Goal: Task Accomplishment & Management: Use online tool/utility

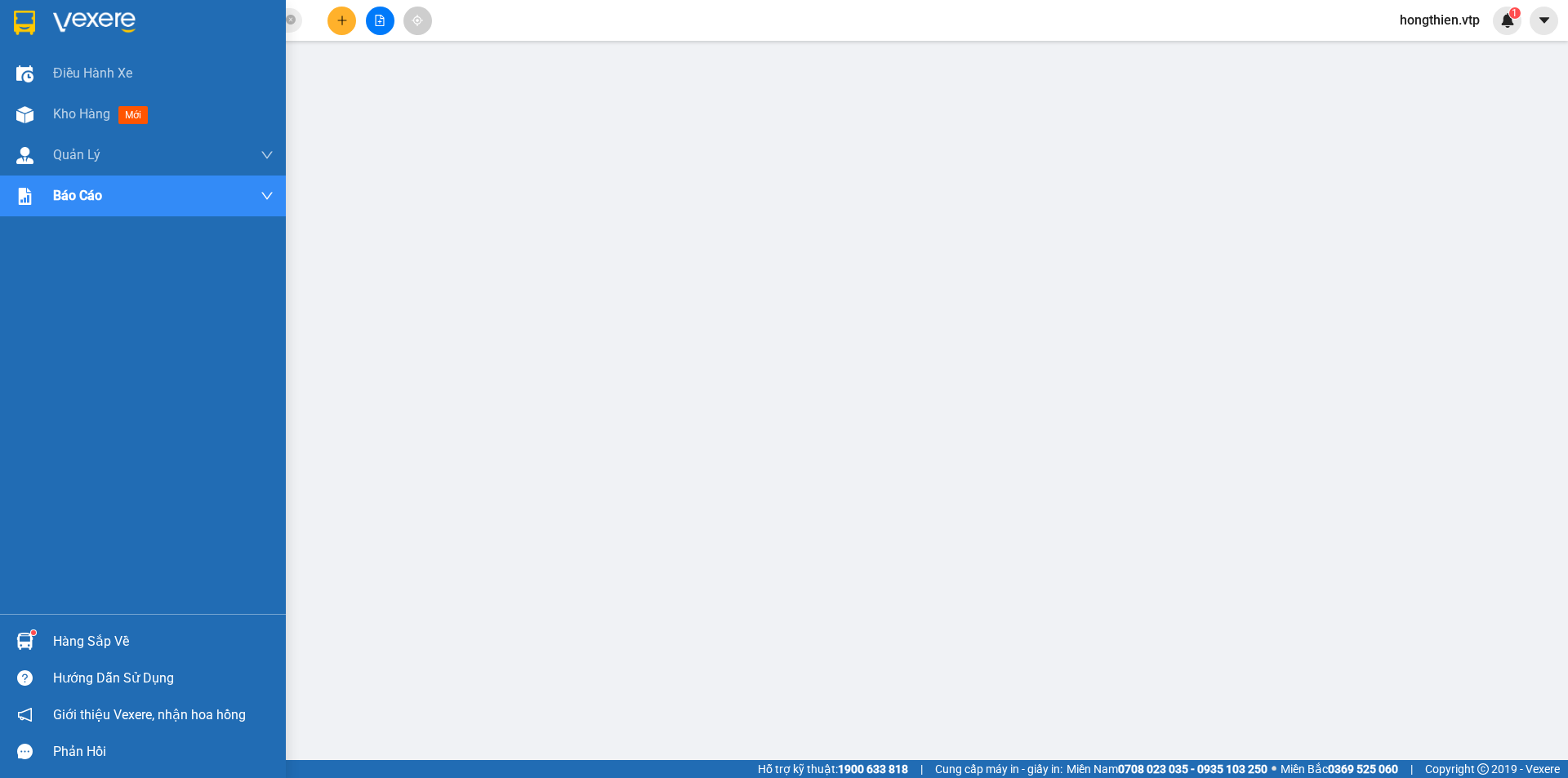
drag, startPoint x: 64, startPoint y: 113, endPoint x: 210, endPoint y: 227, distance: 185.2
click at [64, 113] on span "Kho hàng" at bounding box center [81, 114] width 57 height 16
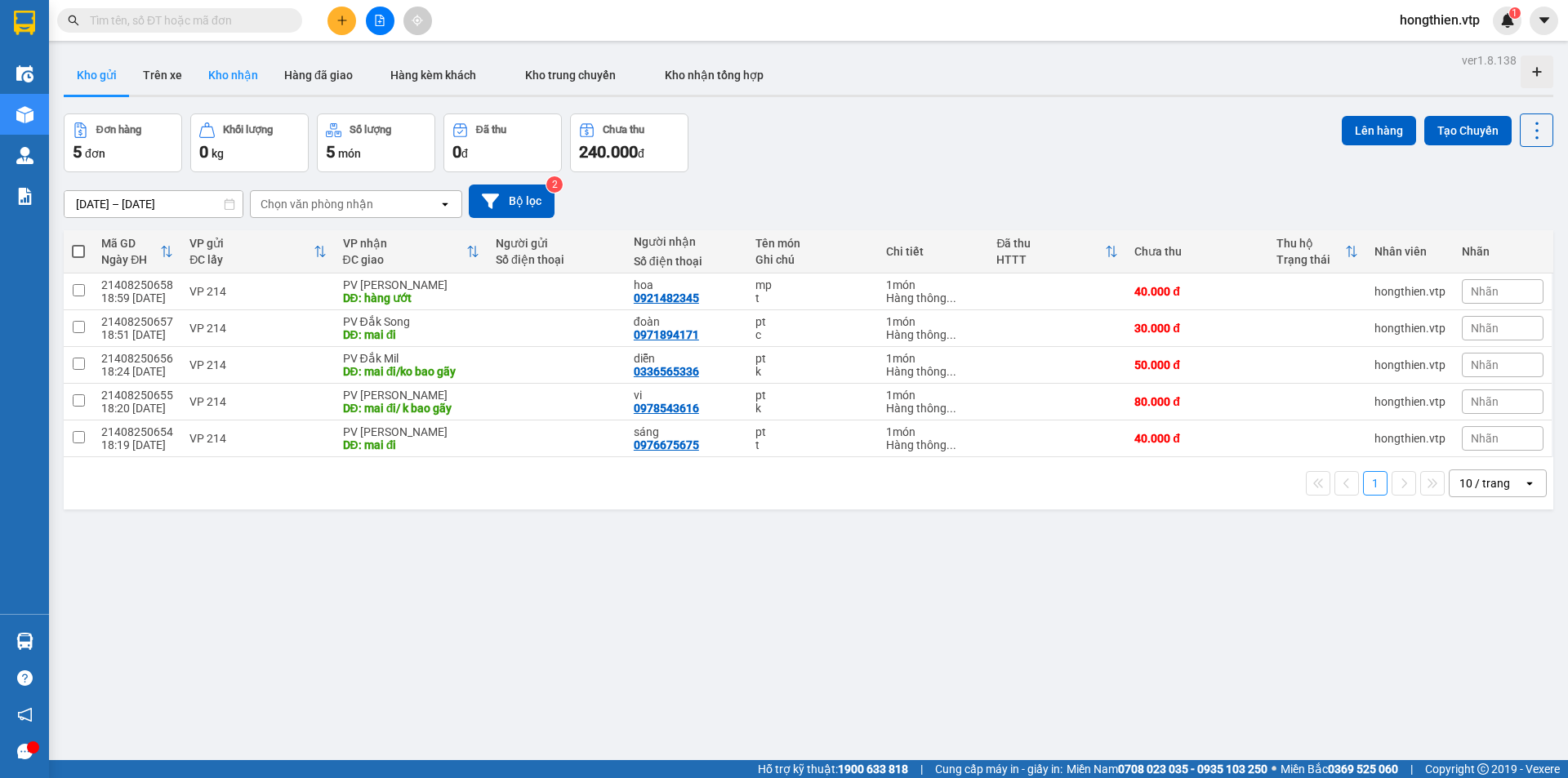
click at [232, 75] on button "Kho nhận" at bounding box center [233, 75] width 76 height 39
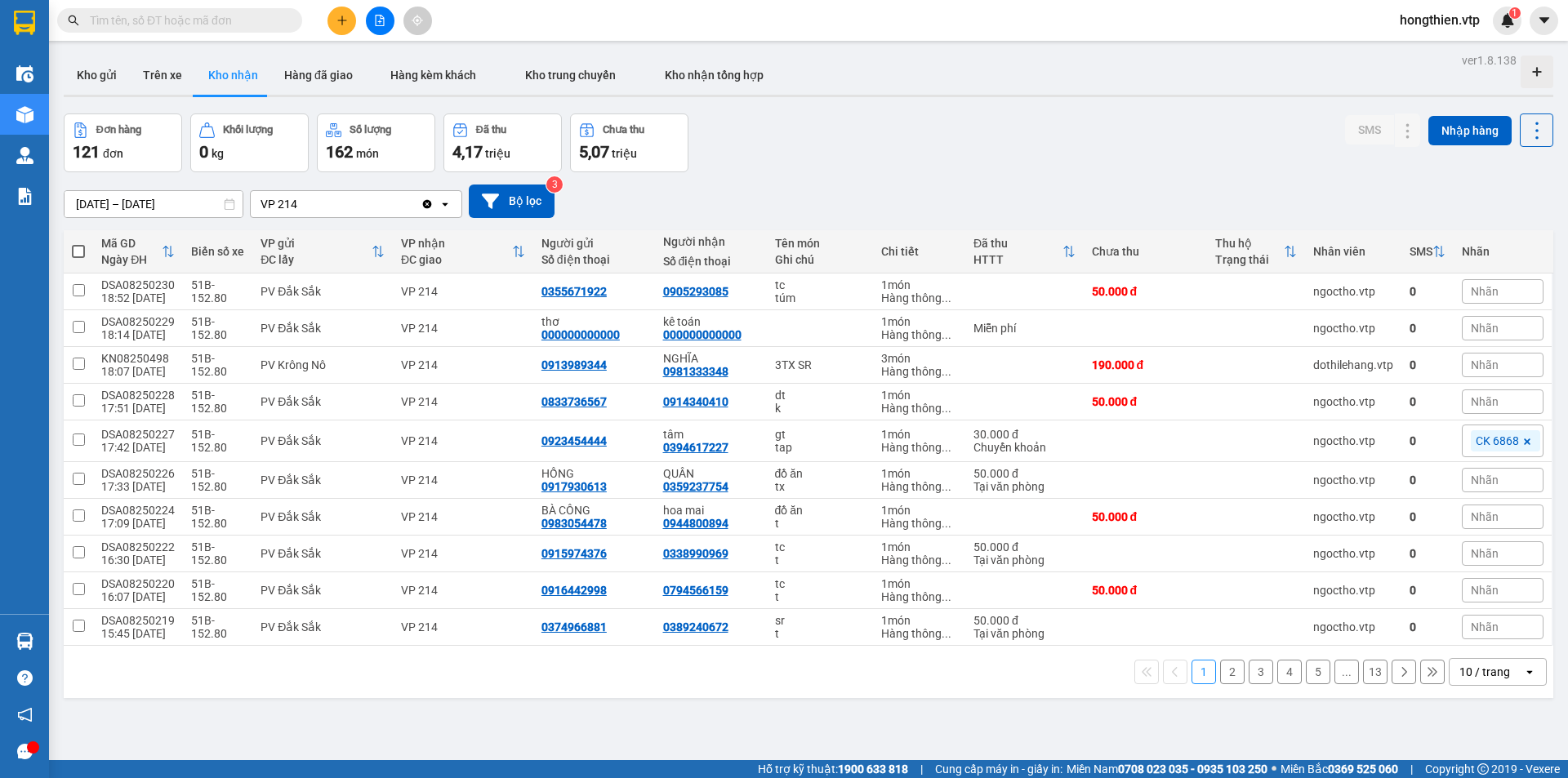
click at [1486, 676] on div "10 / trang" at bounding box center [1484, 672] width 50 height 16
click at [1481, 642] on span "100 / trang" at bounding box center [1479, 636] width 59 height 16
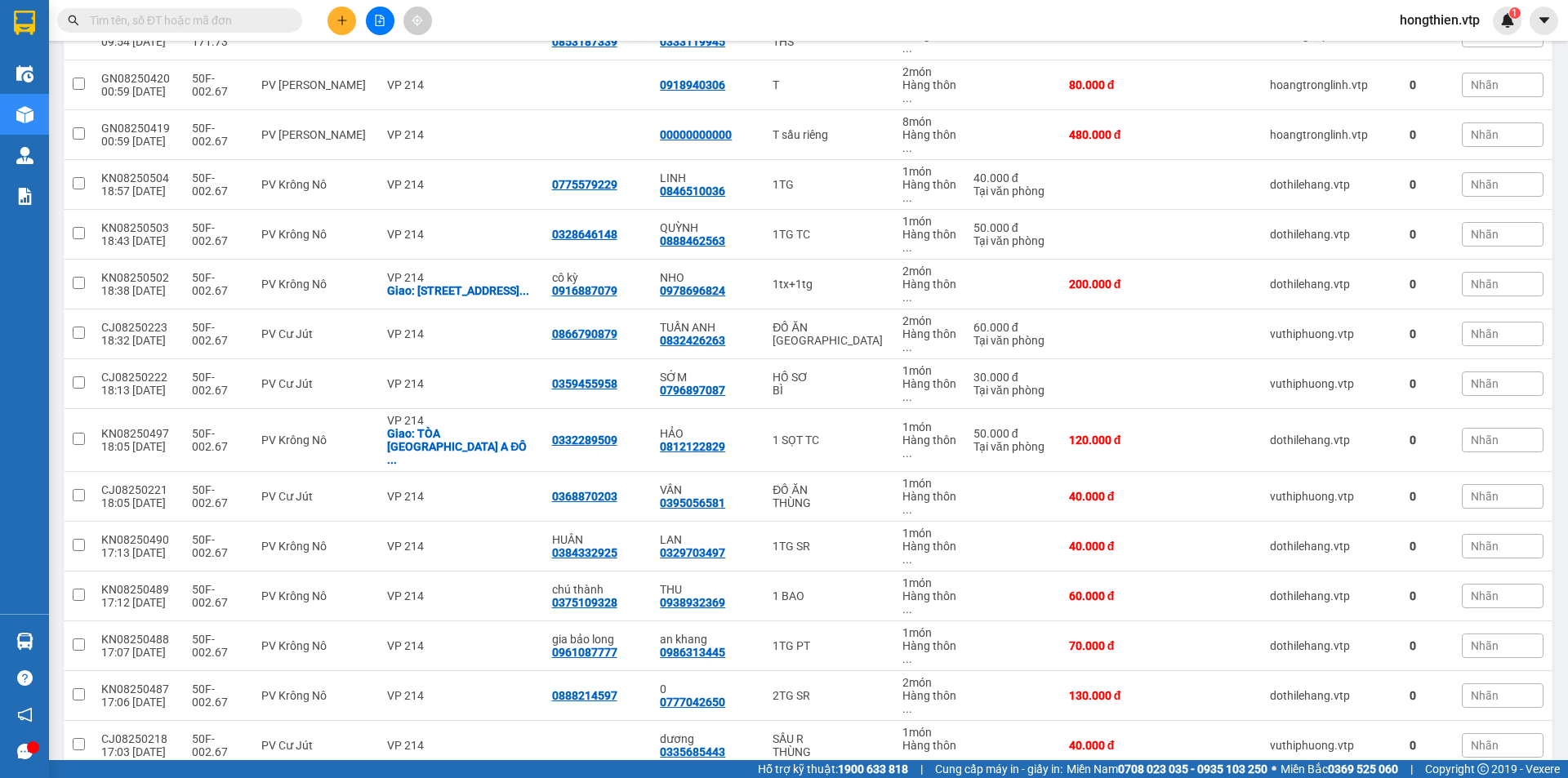
scroll to position [1959, 0]
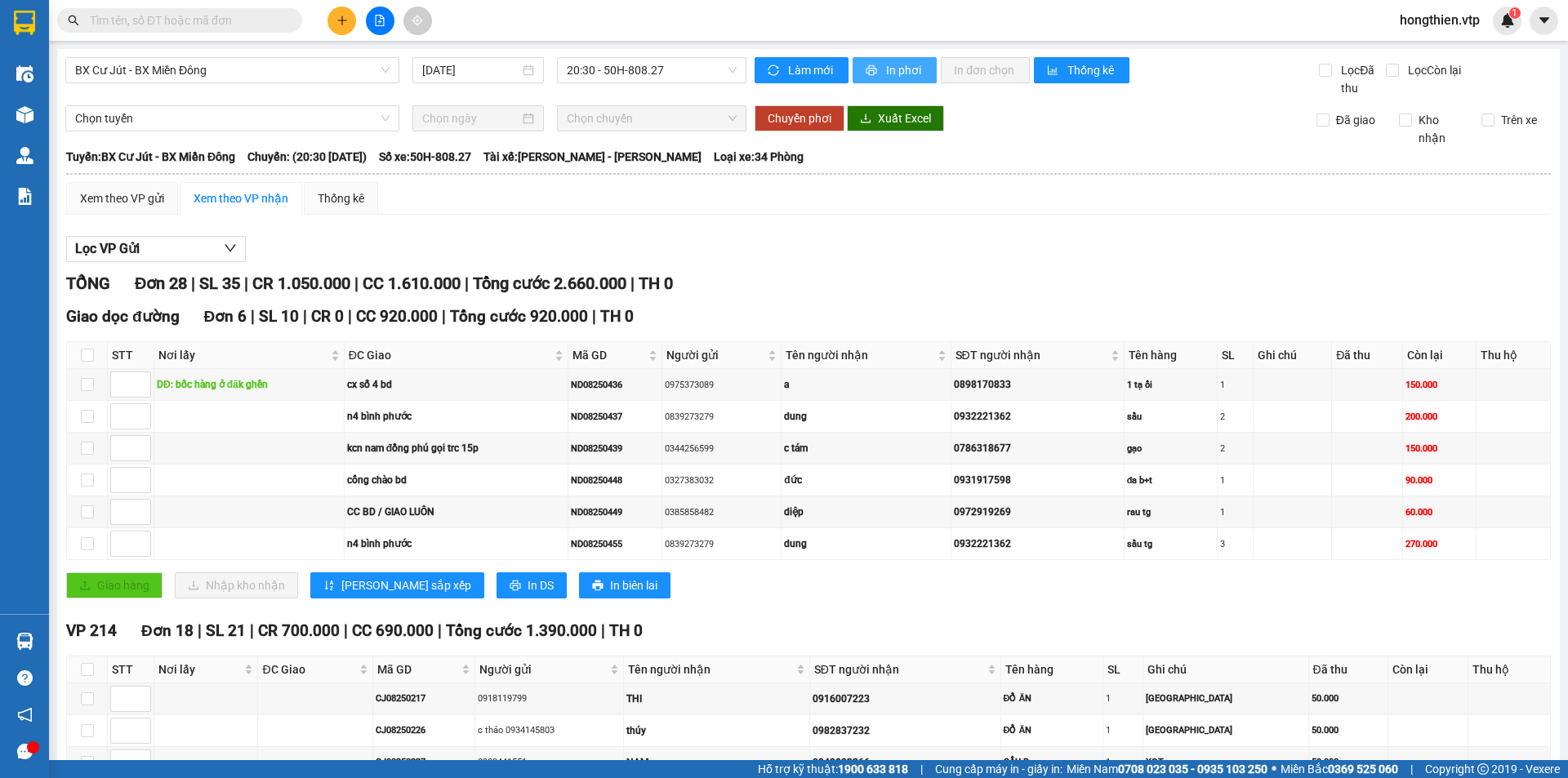
click at [890, 72] on span "In phơi" at bounding box center [905, 70] width 38 height 18
click at [1450, 12] on span "hongthien.vtp" at bounding box center [1440, 19] width 106 height 20
click at [1442, 48] on span "Đăng xuất" at bounding box center [1445, 50] width 73 height 18
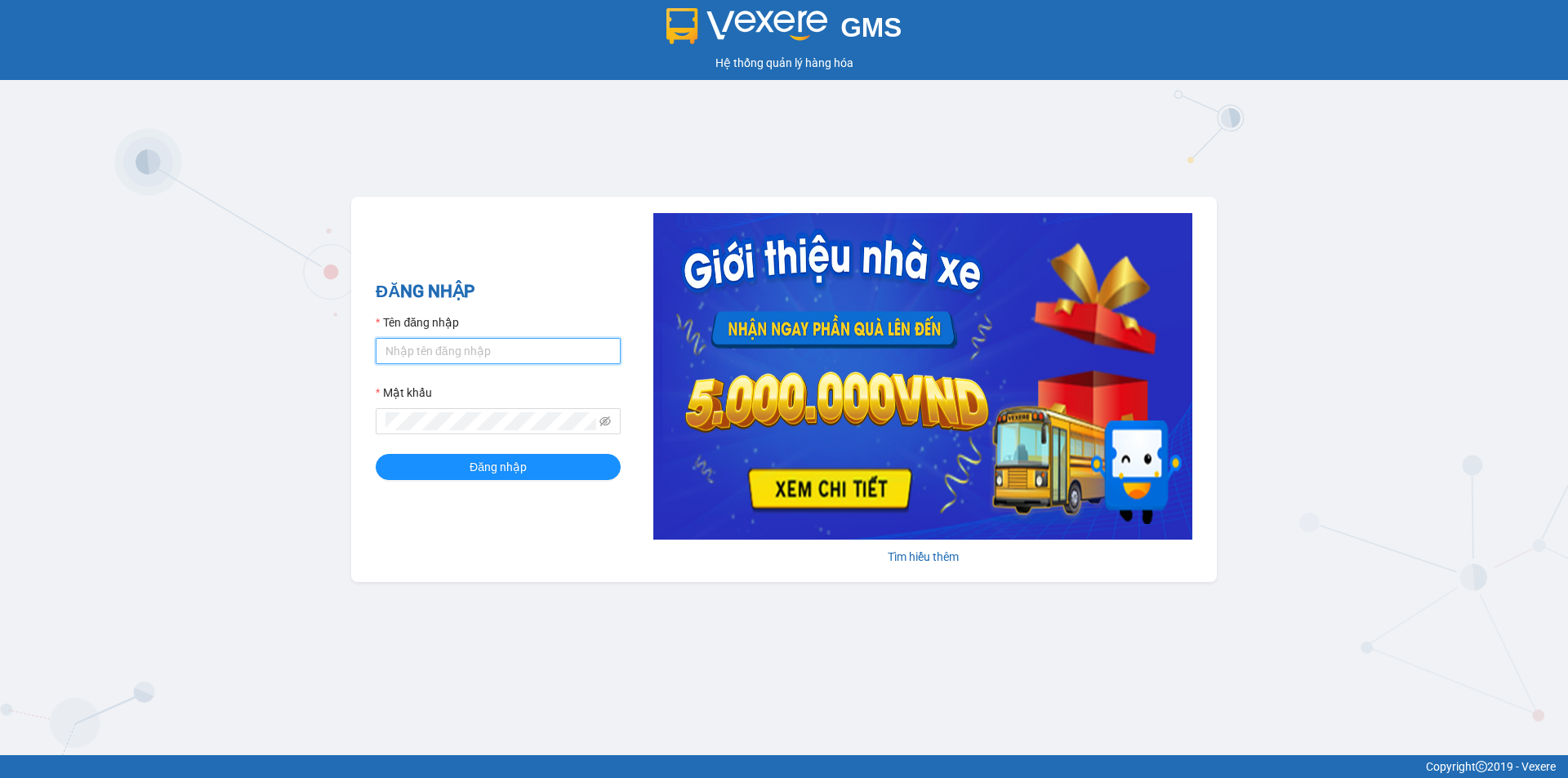
type input "chivan.vtp"
click at [1436, 61] on div "Hệ thống quản lý hàng hóa" at bounding box center [784, 63] width 1560 height 18
drag, startPoint x: 1436, startPoint y: 61, endPoint x: 1567, endPoint y: 243, distance: 224.2
click at [1560, 147] on div "GMS Hệ thống quản lý hàng hóa ĐĂNG NHẬP Tên đăng nhập chivan.vtp Mật khẩu Đăng …" at bounding box center [784, 377] width 1568 height 755
